Goal: Participate in discussion

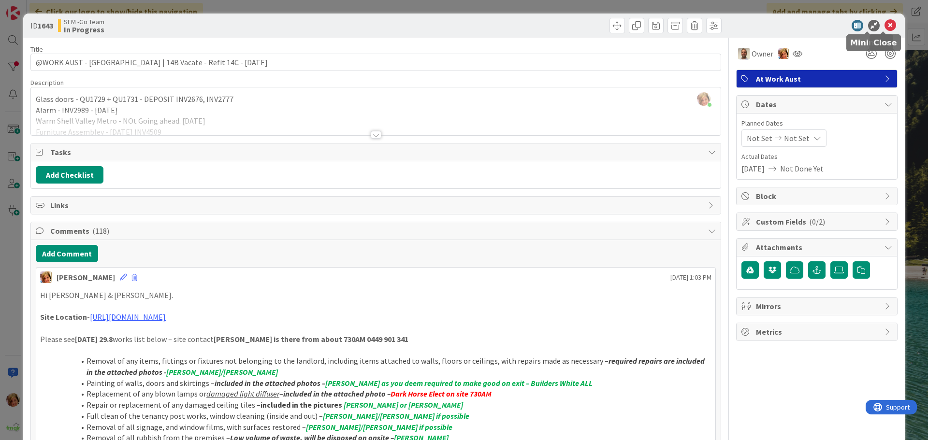
click at [884, 26] on icon at bounding box center [890, 26] width 12 height 12
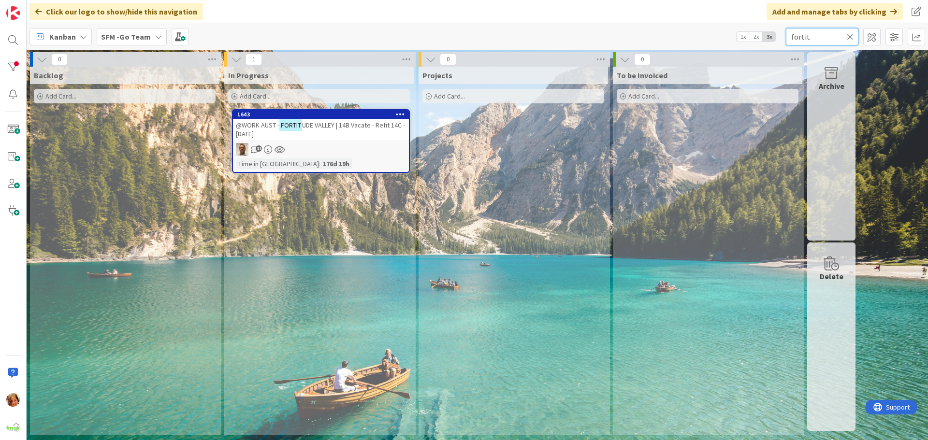
click at [828, 34] on input "fortit" at bounding box center [822, 36] width 72 height 17
type input "f"
type input "banyo"
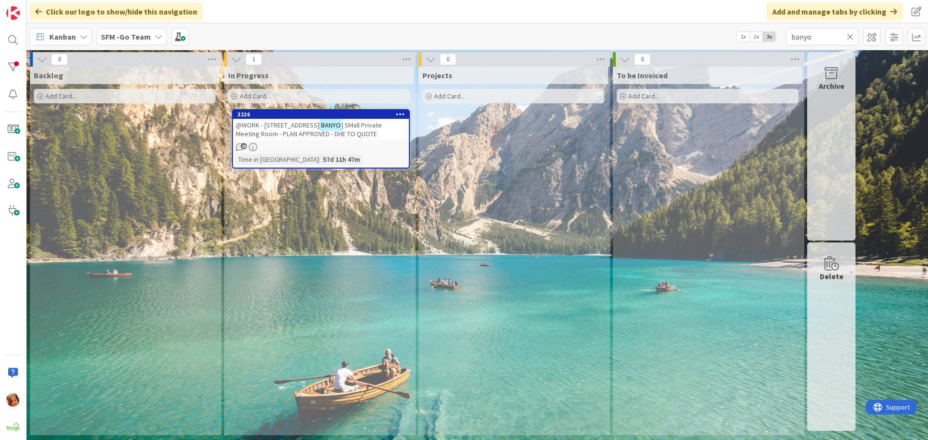
click at [288, 129] on span "@WORK - [STREET_ADDRESS]" at bounding box center [278, 125] width 84 height 9
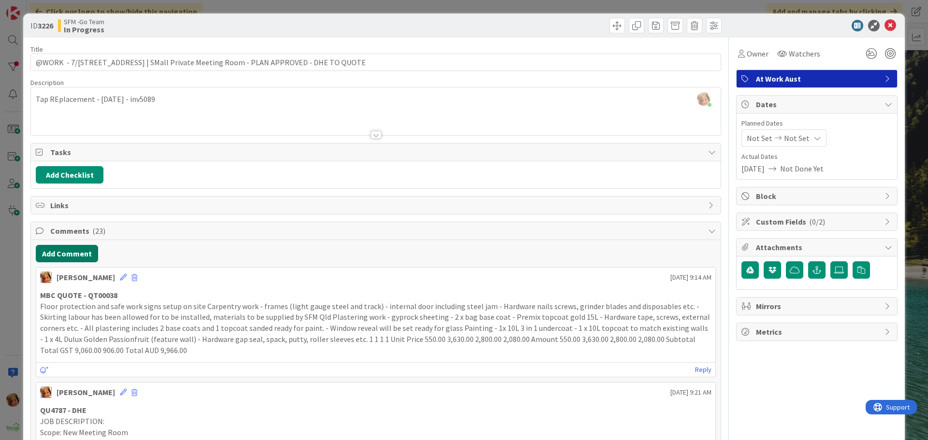
click at [69, 247] on button "Add Comment" at bounding box center [67, 253] width 62 height 17
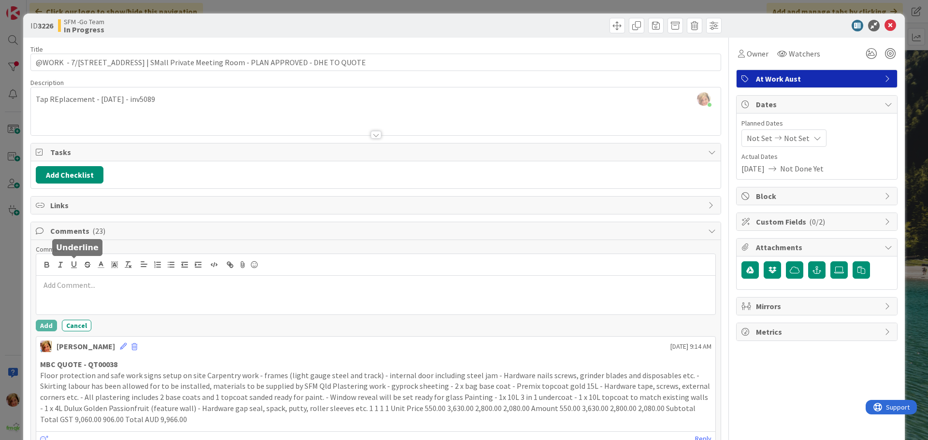
click at [93, 277] on div at bounding box center [375, 295] width 679 height 39
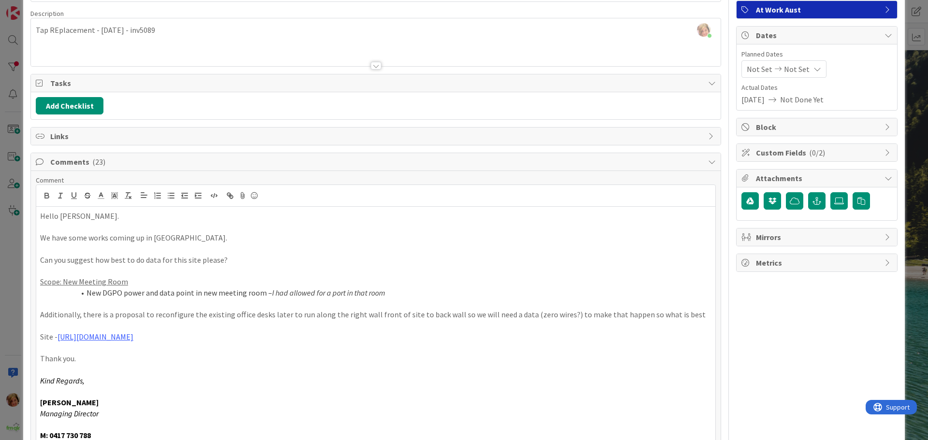
scroll to position [166, 0]
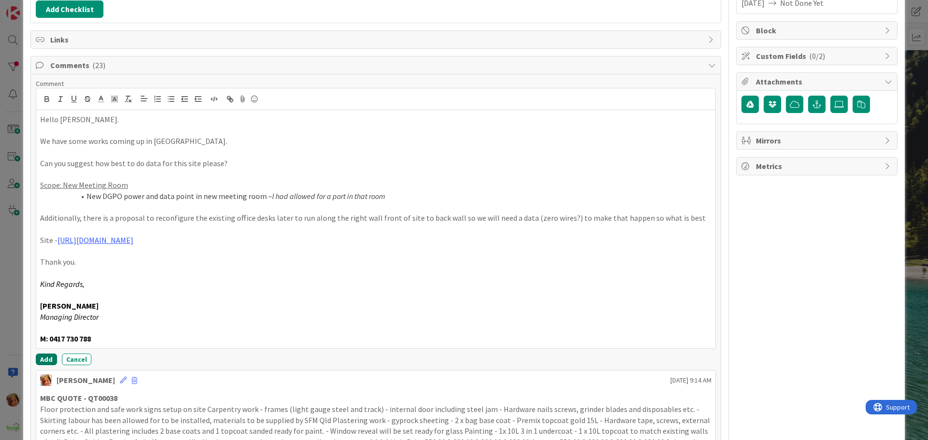
click at [47, 357] on button "Add" at bounding box center [46, 360] width 21 height 12
